Goal: Task Accomplishment & Management: Use online tool/utility

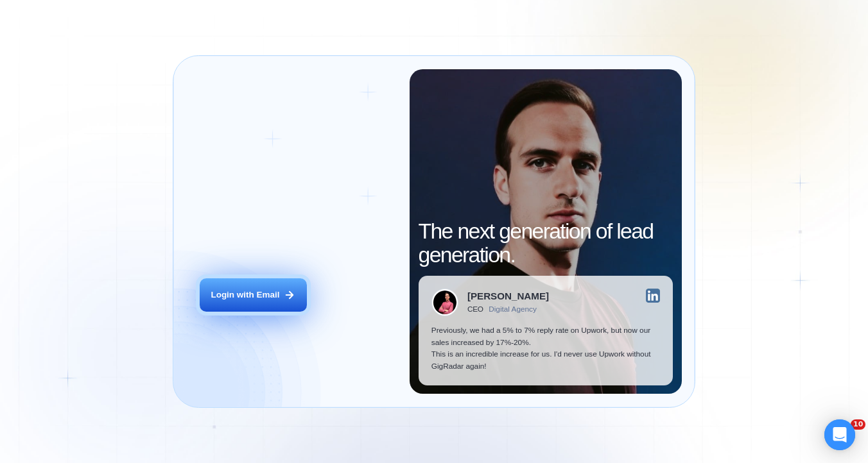
click at [282, 291] on button "Login with Email" at bounding box center [253, 295] width 107 height 33
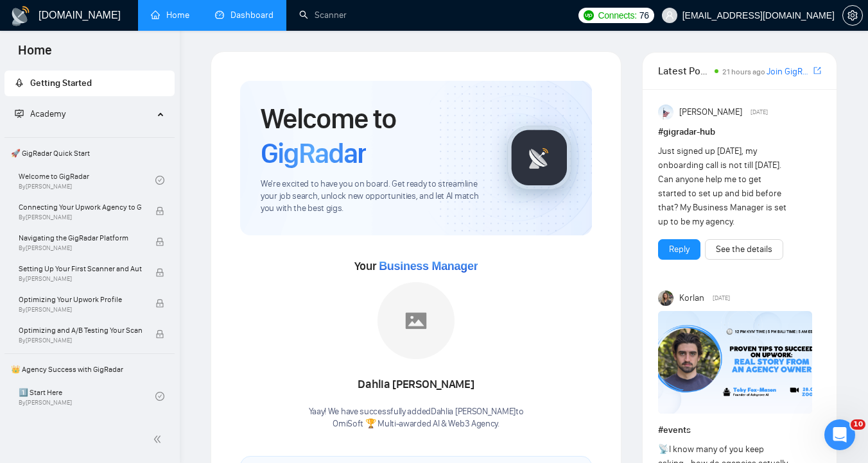
click at [255, 21] on link "Dashboard" at bounding box center [244, 15] width 58 height 11
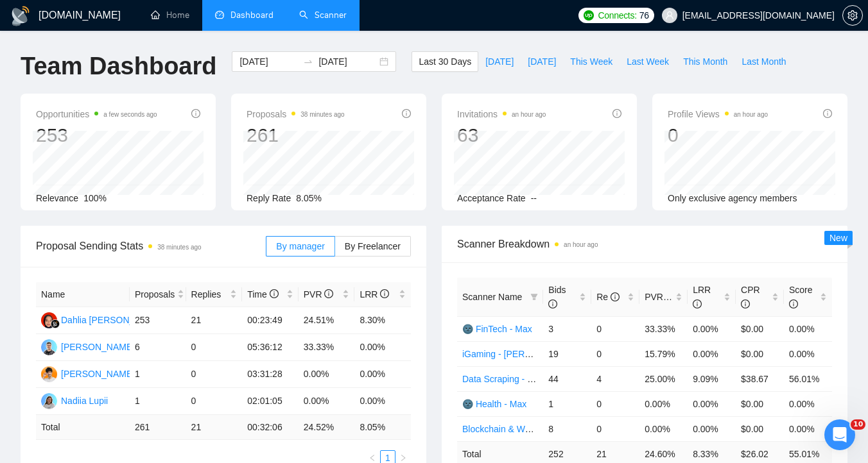
click at [311, 16] on link "Scanner" at bounding box center [322, 15] width 47 height 11
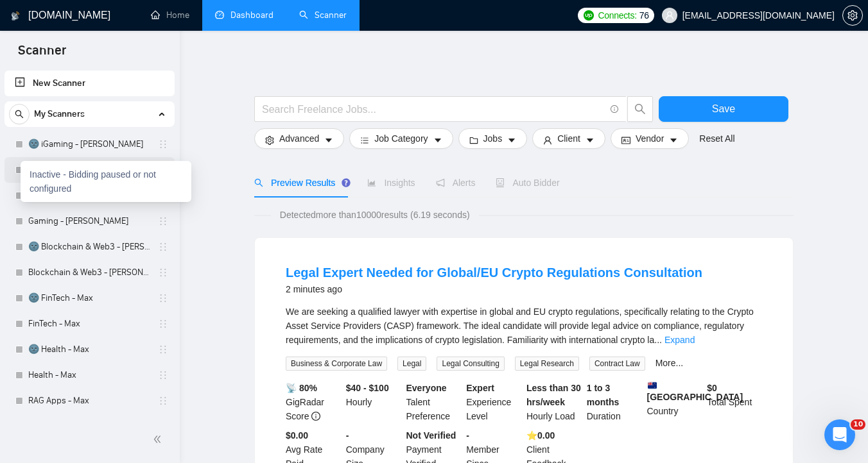
click at [19, 172] on div at bounding box center [19, 170] width 8 height 8
click at [18, 171] on div at bounding box center [19, 170] width 8 height 8
